Goal: Information Seeking & Learning: Check status

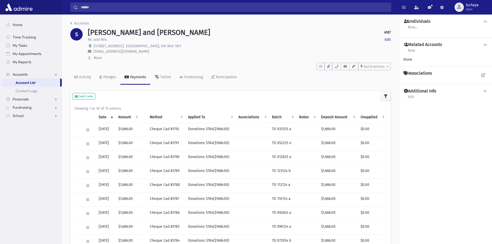
click at [126, 10] on input "Search" at bounding box center [234, 7] width 313 height 9
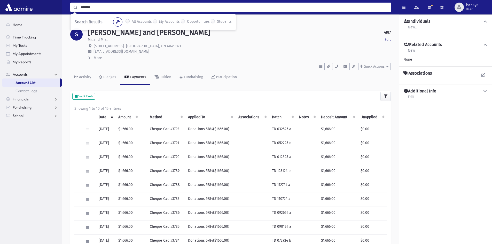
type input "*******"
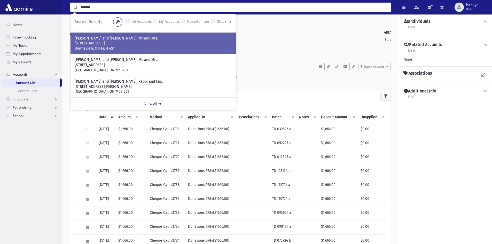
scroll to position [52, 0]
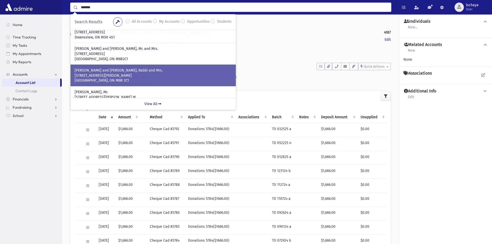
click at [144, 70] on p "ADLER, Yair and Chaya Suri, Rabbi and Mrs." at bounding box center [153, 70] width 157 height 5
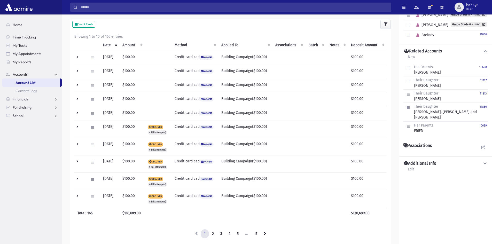
scroll to position [103, 0]
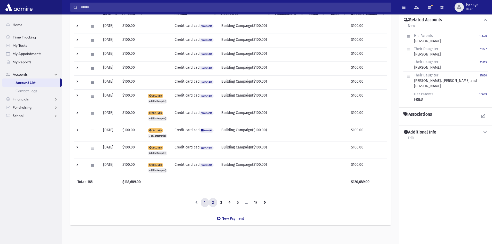
click at [214, 203] on link "2" at bounding box center [213, 202] width 9 height 9
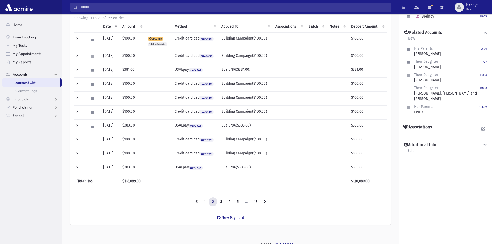
scroll to position [94, 0]
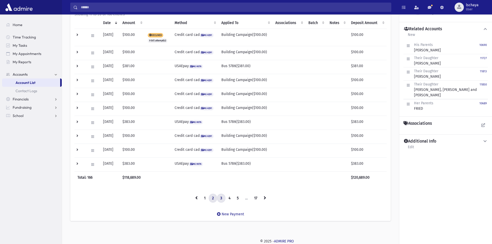
click at [221, 198] on link "3" at bounding box center [221, 198] width 9 height 9
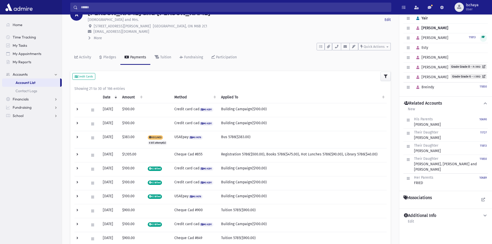
scroll to position [17, 0]
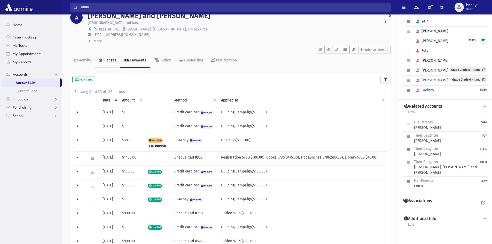
click at [108, 58] on div "Pledges" at bounding box center [109, 60] width 14 height 4
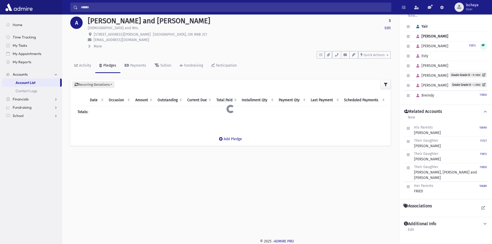
scroll to position [17, 0]
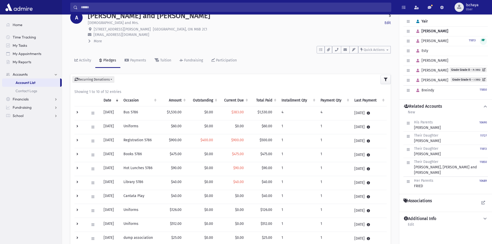
click at [238, 99] on th "Current Due" at bounding box center [234, 100] width 31 height 12
click at [204, 101] on th "Outstanding" at bounding box center [203, 100] width 31 height 12
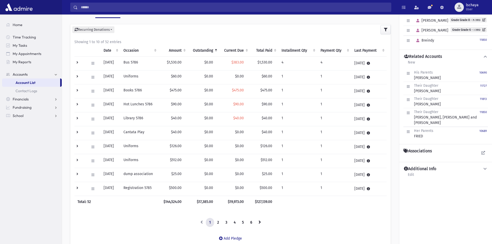
scroll to position [68, 0]
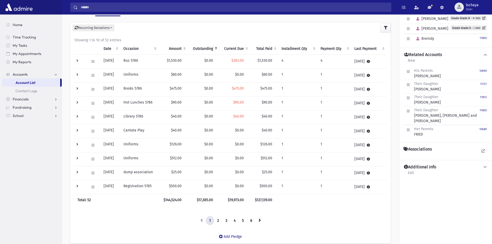
click at [218, 48] on th "Outstanding" at bounding box center [203, 49] width 31 height 12
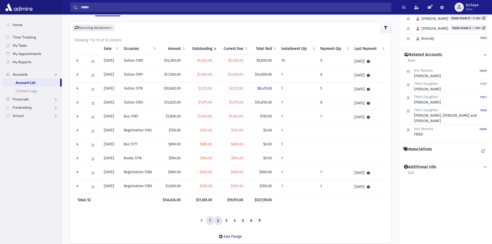
click at [218, 219] on link "2" at bounding box center [218, 220] width 9 height 9
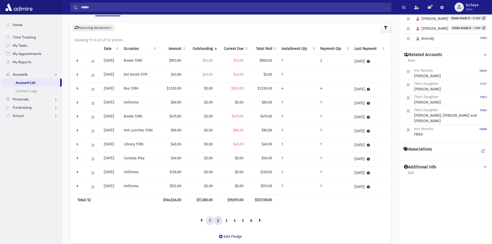
click at [211, 220] on link "1" at bounding box center [210, 220] width 8 height 9
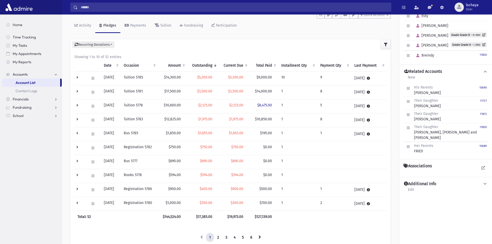
scroll to position [43, 0]
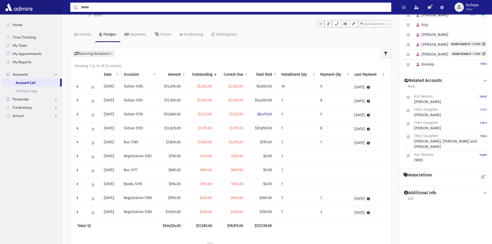
click at [107, 8] on input "Search" at bounding box center [234, 7] width 313 height 9
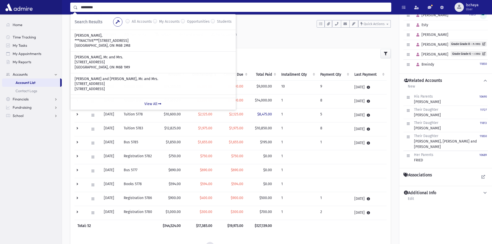
type input "*********"
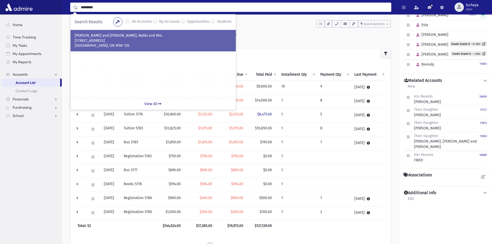
click at [108, 38] on p "GROSZ, Yidel and Raizy Zlaty, Rabbi and Mrs." at bounding box center [153, 35] width 157 height 5
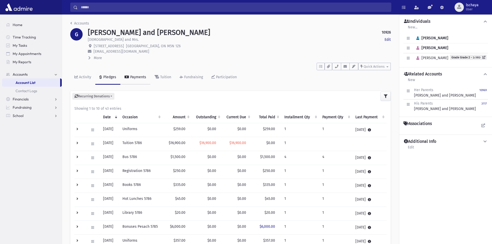
click at [139, 73] on link "Payments" at bounding box center [135, 77] width 30 height 14
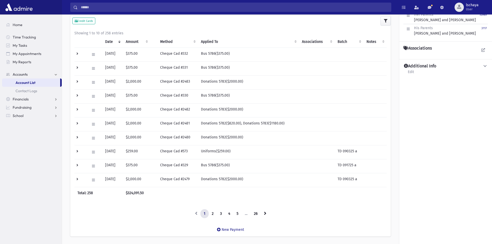
scroll to position [77, 0]
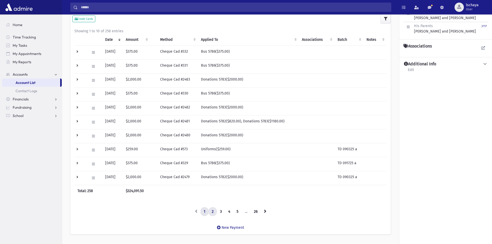
click at [211, 210] on link "2" at bounding box center [212, 211] width 9 height 9
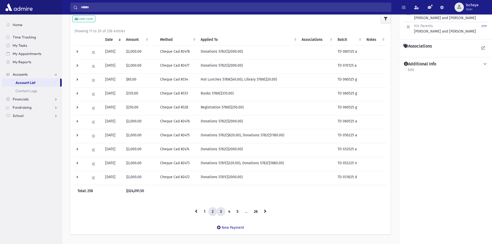
click at [222, 212] on link "3" at bounding box center [221, 211] width 9 height 9
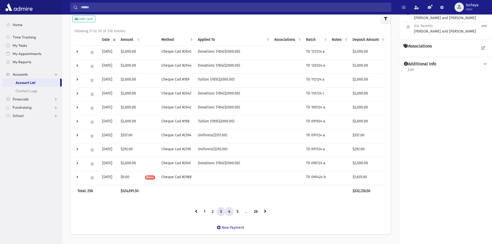
click at [228, 212] on link "4" at bounding box center [229, 211] width 9 height 9
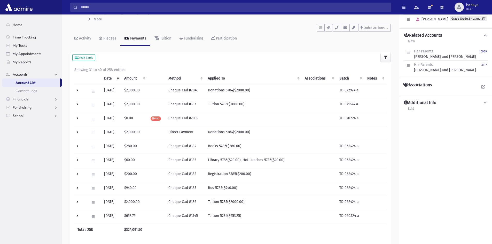
scroll to position [0, 0]
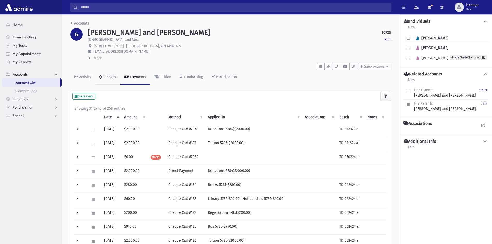
click at [112, 76] on div "Pledges" at bounding box center [109, 77] width 14 height 4
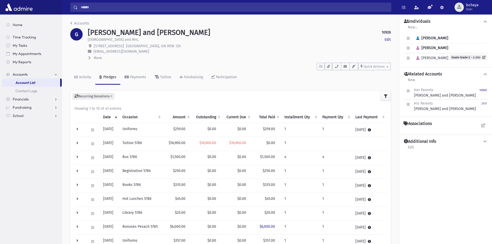
click at [211, 116] on th "Outstanding" at bounding box center [206, 117] width 31 height 12
click at [92, 143] on icon at bounding box center [92, 143] width 3 height 3
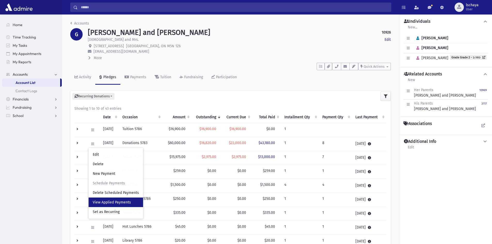
click at [116, 203] on span "View Applied Payments" at bounding box center [112, 202] width 38 height 4
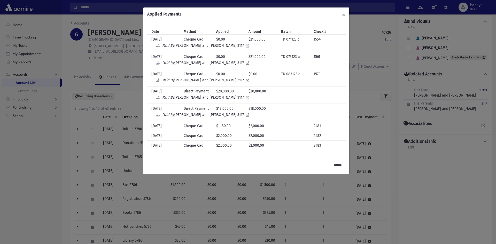
click at [343, 17] on button "×" at bounding box center [343, 14] width 11 height 14
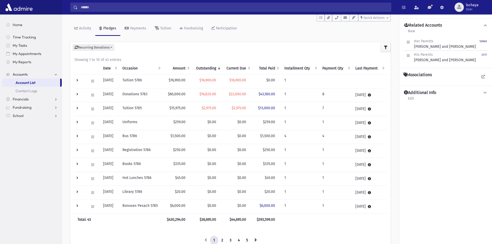
scroll to position [52, 0]
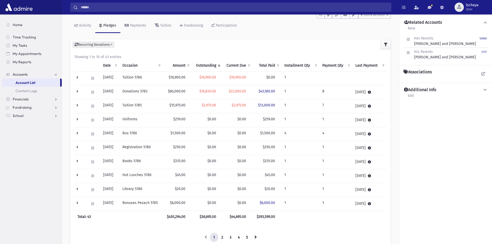
click at [135, 66] on th "Occasion" at bounding box center [140, 66] width 43 height 12
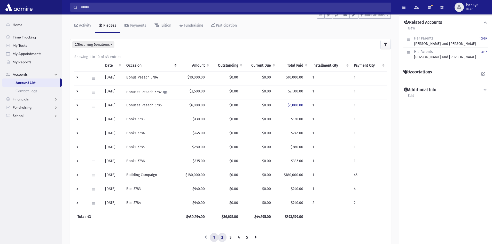
click at [222, 234] on link "2" at bounding box center [222, 237] width 9 height 9
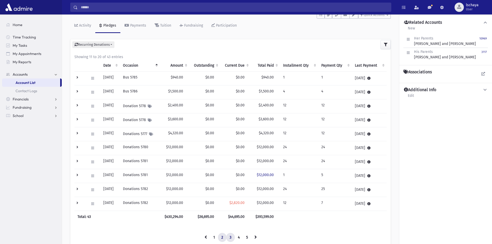
click at [231, 238] on link "3" at bounding box center [230, 237] width 9 height 9
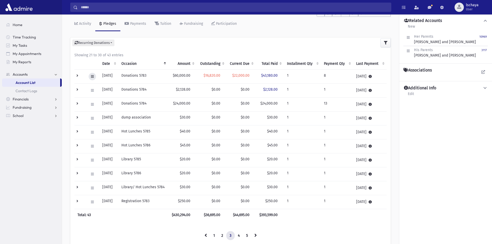
click at [91, 77] on icon at bounding box center [92, 76] width 3 height 3
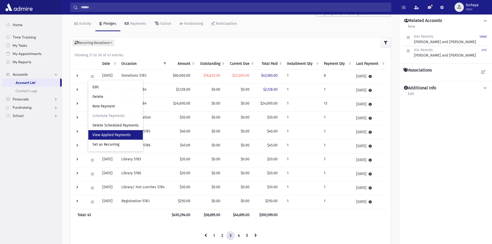
click at [100, 135] on span "View Applied Payments" at bounding box center [111, 135] width 38 height 4
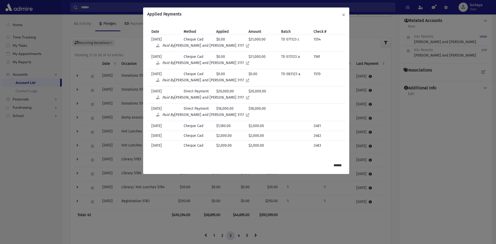
click at [344, 14] on button "×" at bounding box center [343, 14] width 11 height 14
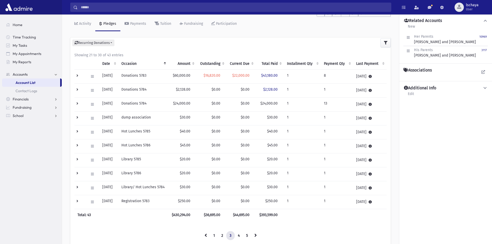
scroll to position [0, 0]
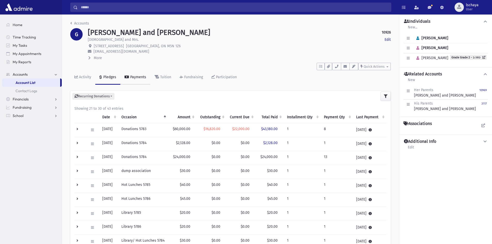
click at [132, 77] on div "Payments" at bounding box center [137, 77] width 17 height 4
